Goal: Use online tool/utility: Utilize a website feature to perform a specific function

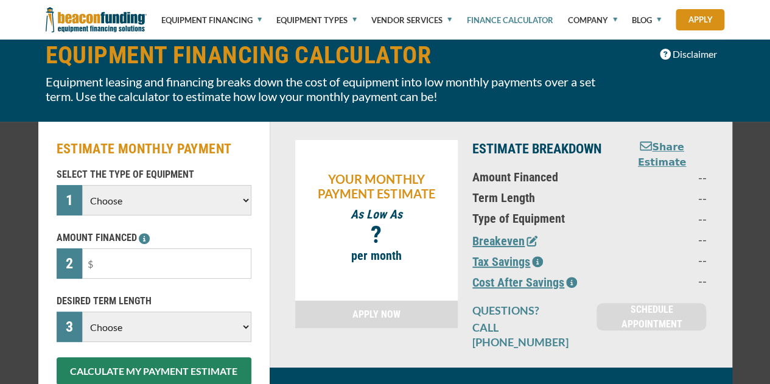
click at [197, 202] on select "Choose Backhoe Boom/Bucket Truck Chipper Commercial Mower Crane DTG/DTF Printin…" at bounding box center [166, 200] width 169 height 30
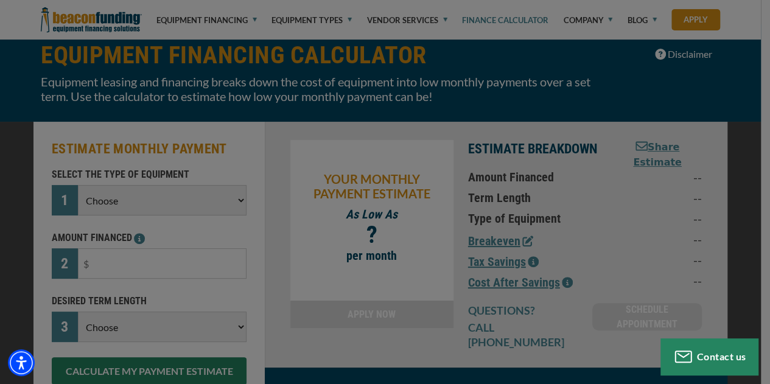
select select "10"
click at [82, 185] on select "Choose Backhoe Boom/Bucket Truck Chipper Commercial Mower Crane DTG/DTF Printin…" at bounding box center [162, 200] width 169 height 30
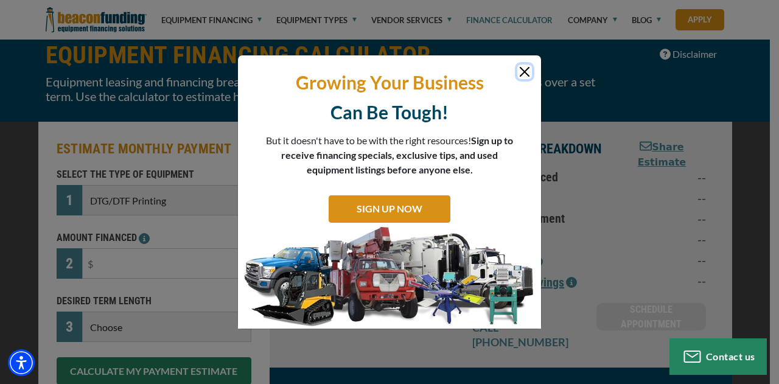
click at [527, 72] on button "Close" at bounding box center [525, 72] width 15 height 15
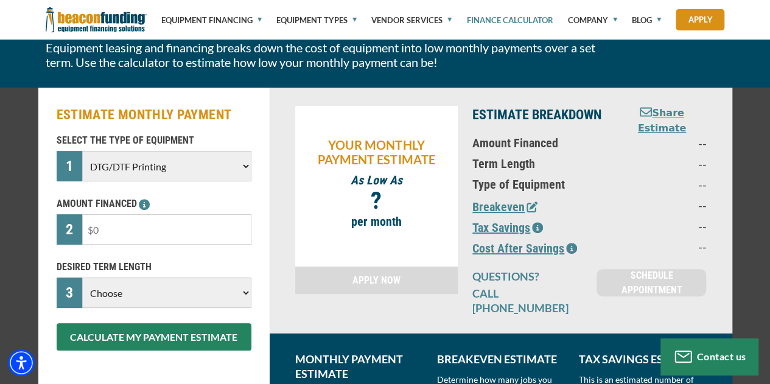
scroll to position [122, 0]
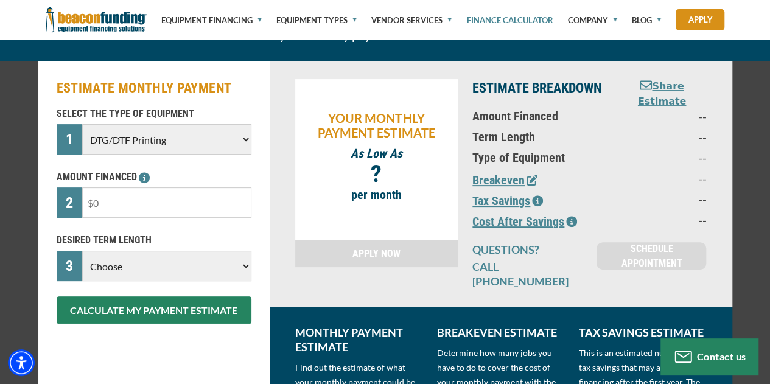
click at [177, 206] on input "text" at bounding box center [166, 203] width 169 height 30
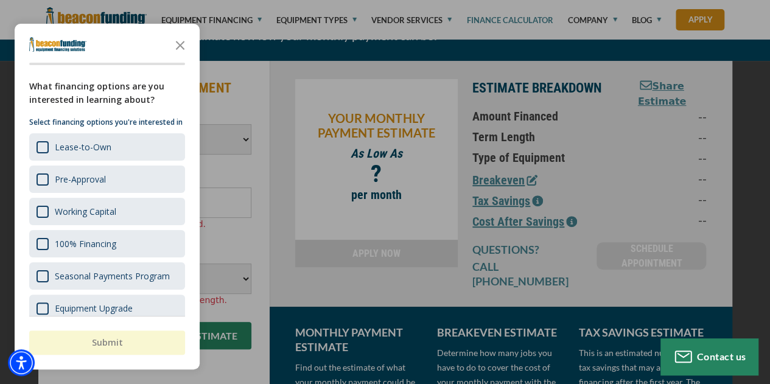
click at [255, 174] on div "button" at bounding box center [385, 192] width 770 height 384
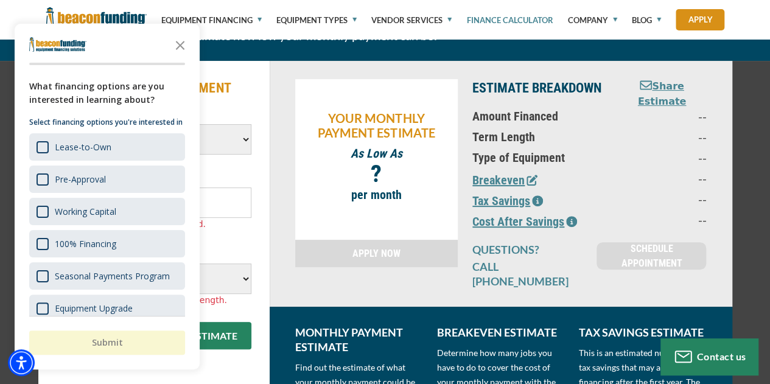
click at [231, 193] on input "text" at bounding box center [166, 203] width 169 height 30
click at [181, 47] on polygon "Close the survey" at bounding box center [180, 45] width 9 height 9
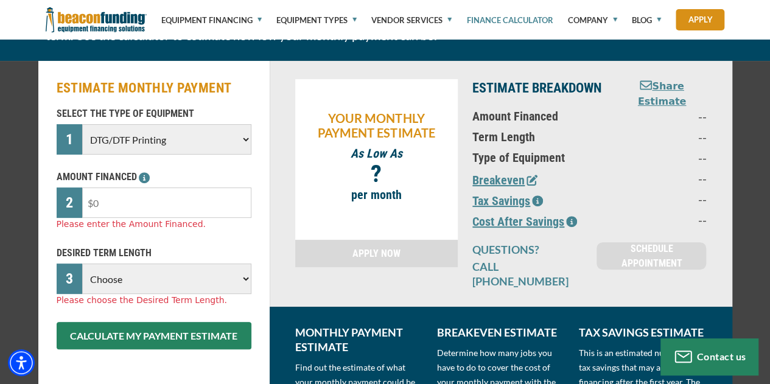
click at [182, 203] on input "text" at bounding box center [166, 203] width 169 height 30
type input "$45,000"
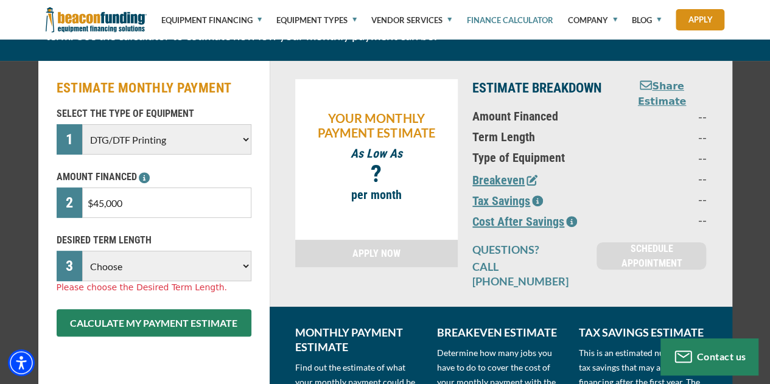
click at [153, 280] on select "Choose 36 Months 48 Months 60 Months" at bounding box center [166, 266] width 169 height 30
select select "48"
click at [82, 251] on select "Choose 36 Months 48 Months 60 Months" at bounding box center [166, 266] width 169 height 30
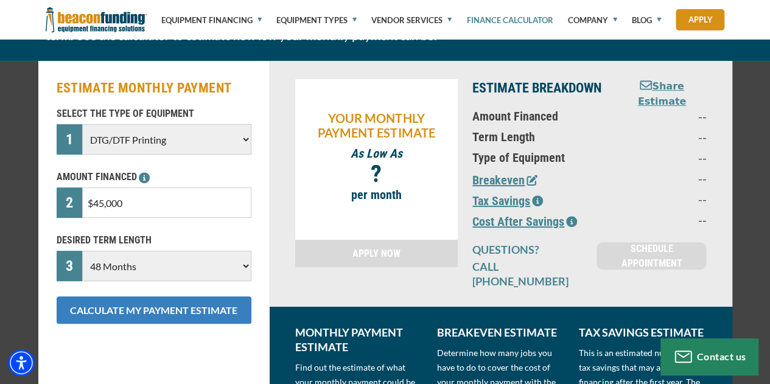
click at [188, 306] on button "CALCULATE MY PAYMENT ESTIMATE" at bounding box center [154, 310] width 195 height 27
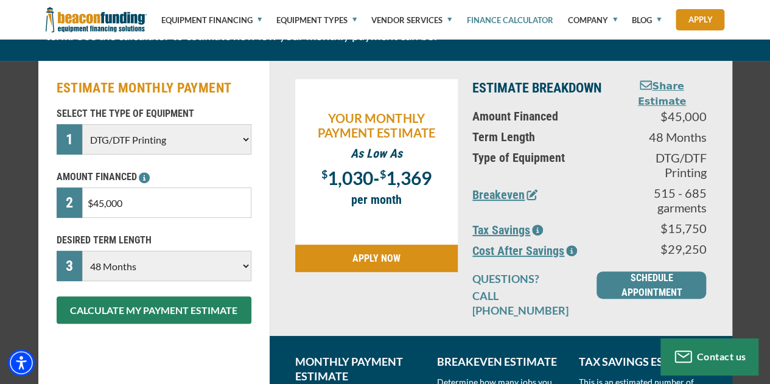
click at [508, 191] on button "Breakeven" at bounding box center [504, 195] width 65 height 18
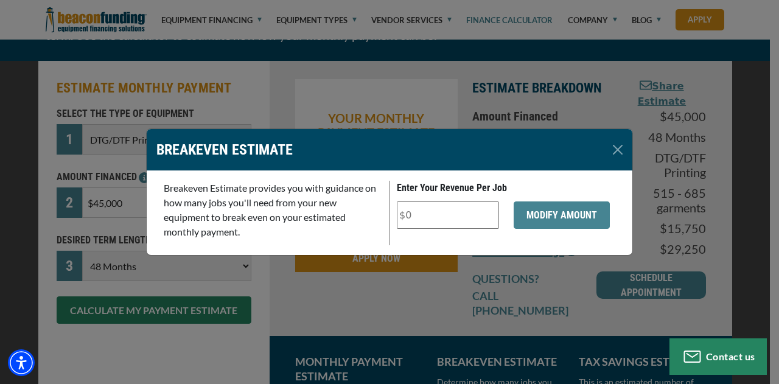
drag, startPoint x: 455, startPoint y: 215, endPoint x: 337, endPoint y: 216, distance: 118.1
click at [339, 217] on div "Breakeven Estimate provides you with guidance on how many jobs you'll need from…" at bounding box center [389, 213] width 466 height 65
type input "$10"
click at [543, 210] on button "MODIFY AMOUNT" at bounding box center [562, 215] width 96 height 27
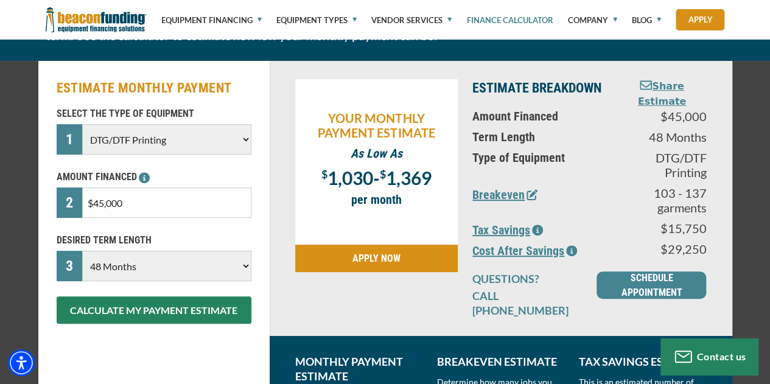
drag, startPoint x: 167, startPoint y: 206, endPoint x: 56, endPoint y: 204, distance: 110.8
click at [57, 205] on div "2 $45,000" at bounding box center [154, 203] width 195 height 30
type input "$100,000"
click at [267, 91] on div "ESTIMATE MONTHLY PAYMENT SELECT THE TYPE OF EQUIPMENT 1 Choose Backhoe Boom/Buc…" at bounding box center [153, 259] width 231 height 397
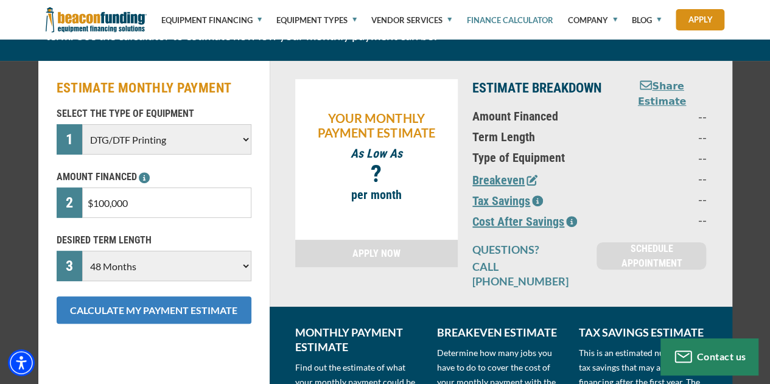
click at [195, 307] on button "CALCULATE MY PAYMENT ESTIMATE" at bounding box center [154, 310] width 195 height 27
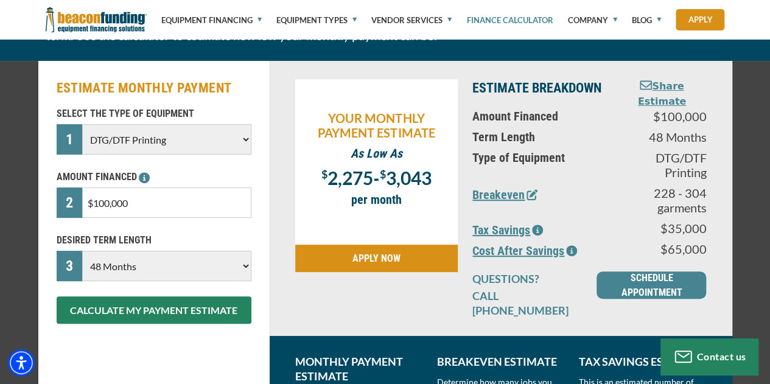
click at [516, 188] on button "Breakeven" at bounding box center [504, 195] width 65 height 18
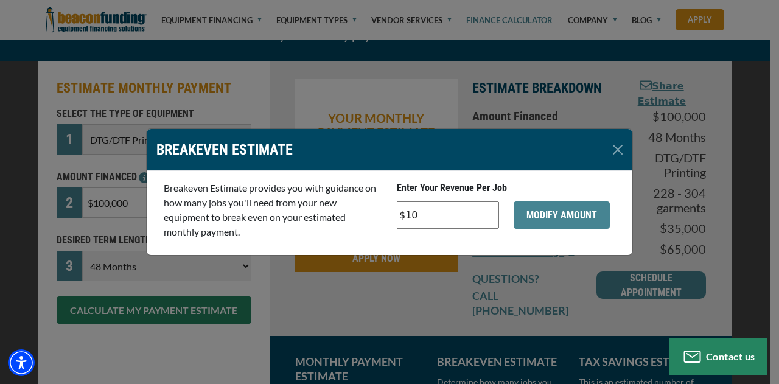
drag, startPoint x: 423, startPoint y: 214, endPoint x: 381, endPoint y: 213, distance: 41.4
click at [381, 213] on div "Breakeven Estimate provides you with guidance on how many jobs you'll need from…" at bounding box center [389, 213] width 466 height 65
click at [621, 152] on button "Close" at bounding box center [617, 149] width 19 height 19
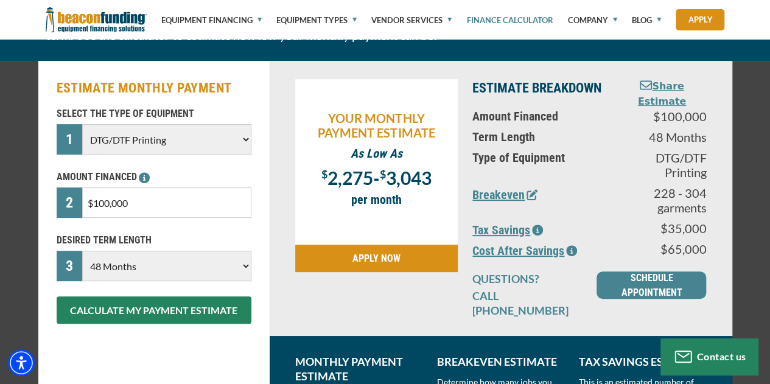
click at [538, 225] on icon "button" at bounding box center [537, 230] width 11 height 11
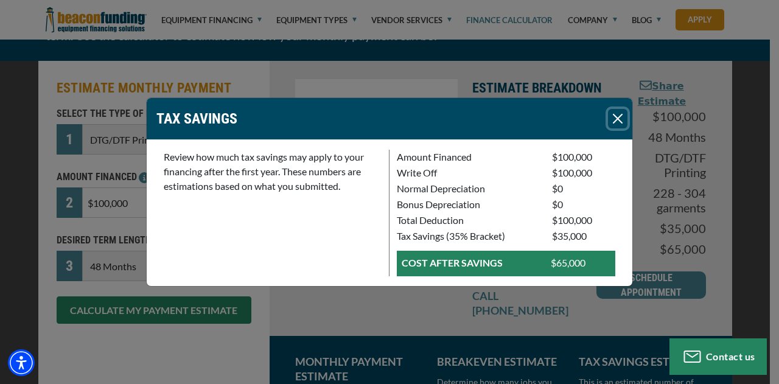
click at [619, 118] on button "Close" at bounding box center [617, 118] width 19 height 19
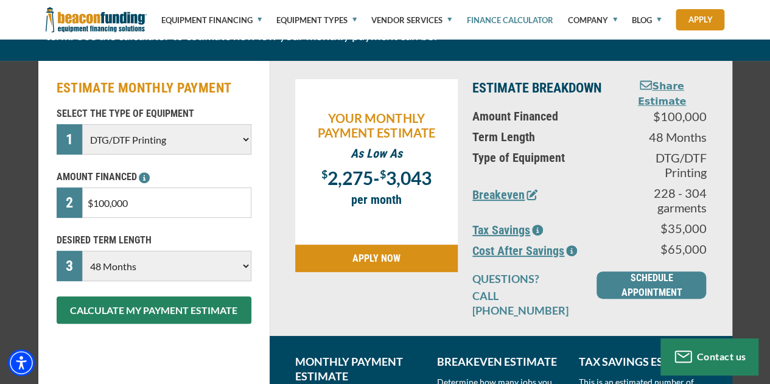
click at [247, 270] on select "Choose 36 Months 48 Months 60 Months 72 Months" at bounding box center [166, 266] width 169 height 30
select select "60"
click at [82, 251] on select "Choose 36 Months 48 Months 60 Months 72 Months" at bounding box center [166, 266] width 169 height 30
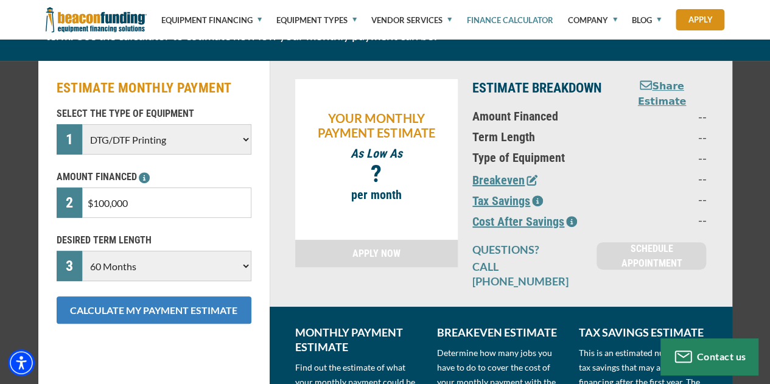
click at [160, 311] on button "CALCULATE MY PAYMENT ESTIMATE" at bounding box center [154, 310] width 195 height 27
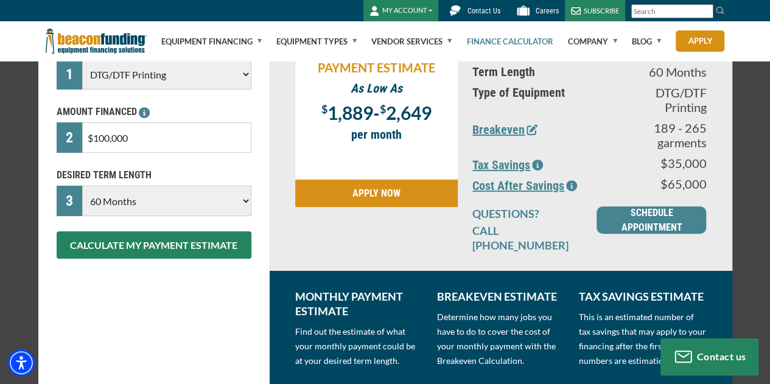
scroll to position [0, 0]
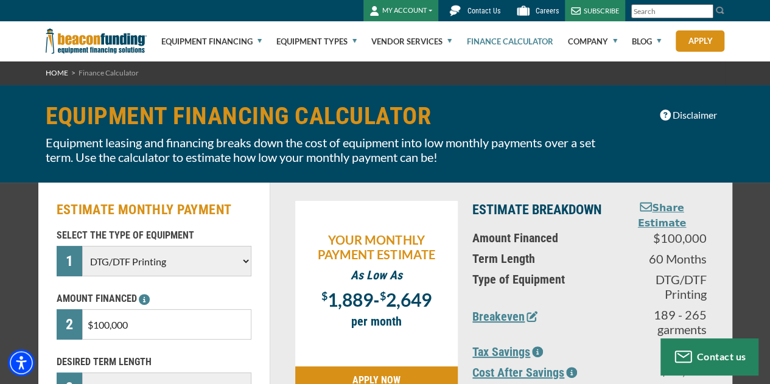
drag, startPoint x: 139, startPoint y: 335, endPoint x: 57, endPoint y: 334, distance: 81.6
click at [57, 334] on div "2 $100,000" at bounding box center [154, 324] width 195 height 30
type input "$50,000"
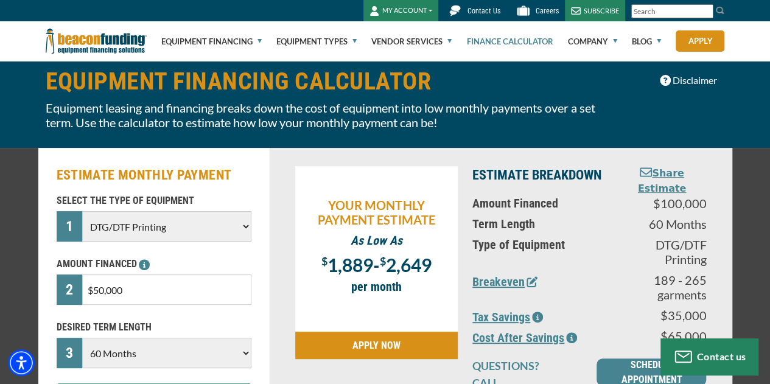
scroll to position [61, 0]
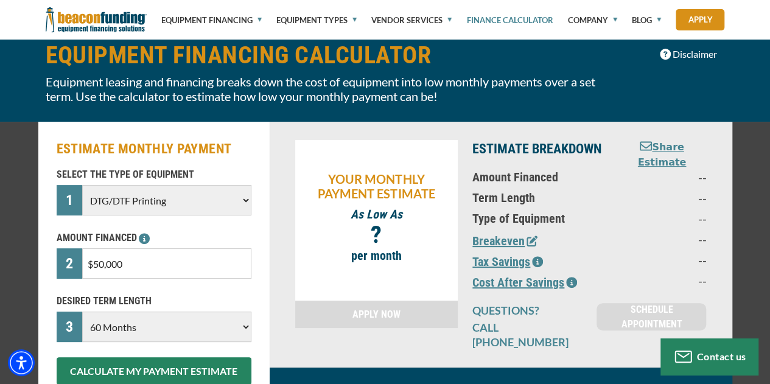
click at [247, 326] on select "Choose 36 Months 48 Months 60 Months" at bounding box center [166, 327] width 169 height 30
select select "48"
click at [82, 312] on select "Choose 36 Months 48 Months 60 Months" at bounding box center [166, 327] width 169 height 30
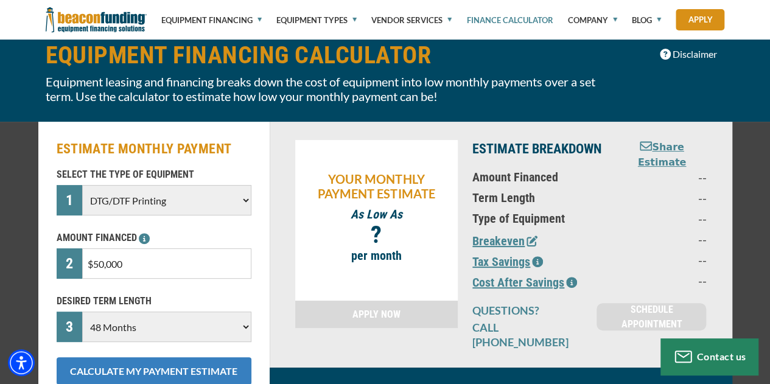
click at [189, 373] on button "CALCULATE MY PAYMENT ESTIMATE" at bounding box center [154, 370] width 195 height 27
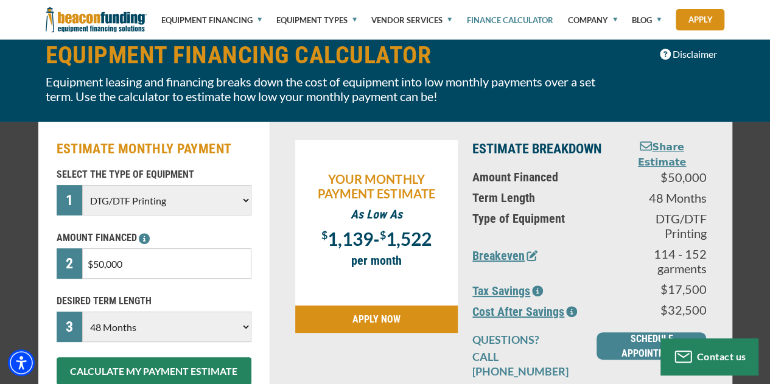
click at [507, 249] on button "Breakeven" at bounding box center [504, 256] width 65 height 18
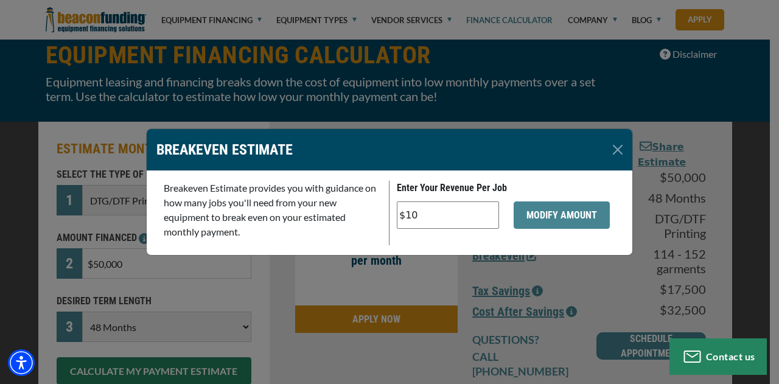
click at [360, 211] on div "Breakeven Estimate provides you with guidance on how many jobs you'll need from…" at bounding box center [389, 213] width 466 height 65
drag, startPoint x: 402, startPoint y: 222, endPoint x: 339, endPoint y: 220, distance: 64.0
click at [337, 220] on div "Breakeven Estimate provides you with guidance on how many jobs you'll need from…" at bounding box center [389, 213] width 466 height 65
type input "$4"
click at [552, 223] on button "MODIFY AMOUNT" at bounding box center [562, 215] width 96 height 27
